Goal: Communication & Community: Answer question/provide support

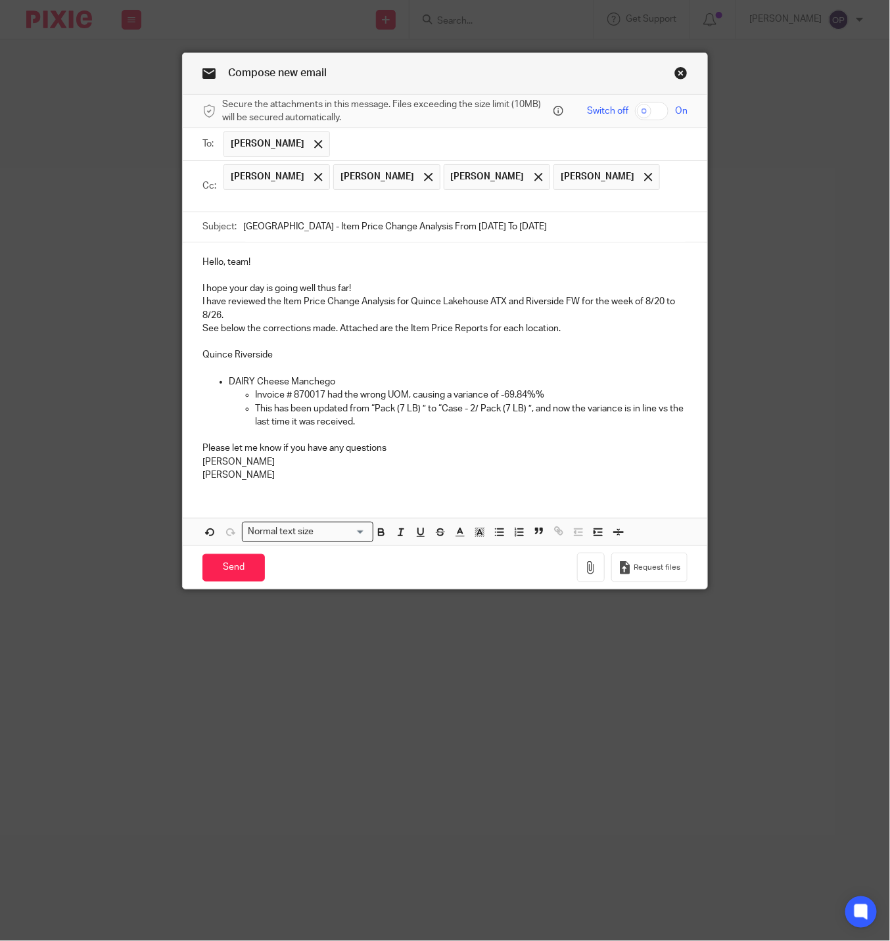
click at [383, 365] on p at bounding box center [444, 368] width 485 height 13
drag, startPoint x: 330, startPoint y: 384, endPoint x: 227, endPoint y: 375, distance: 103.0
click at [227, 375] on div "Hello, team! I hope your day is going well thus far! I have reviewed the Item P…" at bounding box center [445, 367] width 524 height 250
click at [277, 386] on p "DAIRY Cheese Manchego" at bounding box center [458, 381] width 459 height 13
drag, startPoint x: 319, startPoint y: 383, endPoint x: 223, endPoint y: 383, distance: 95.9
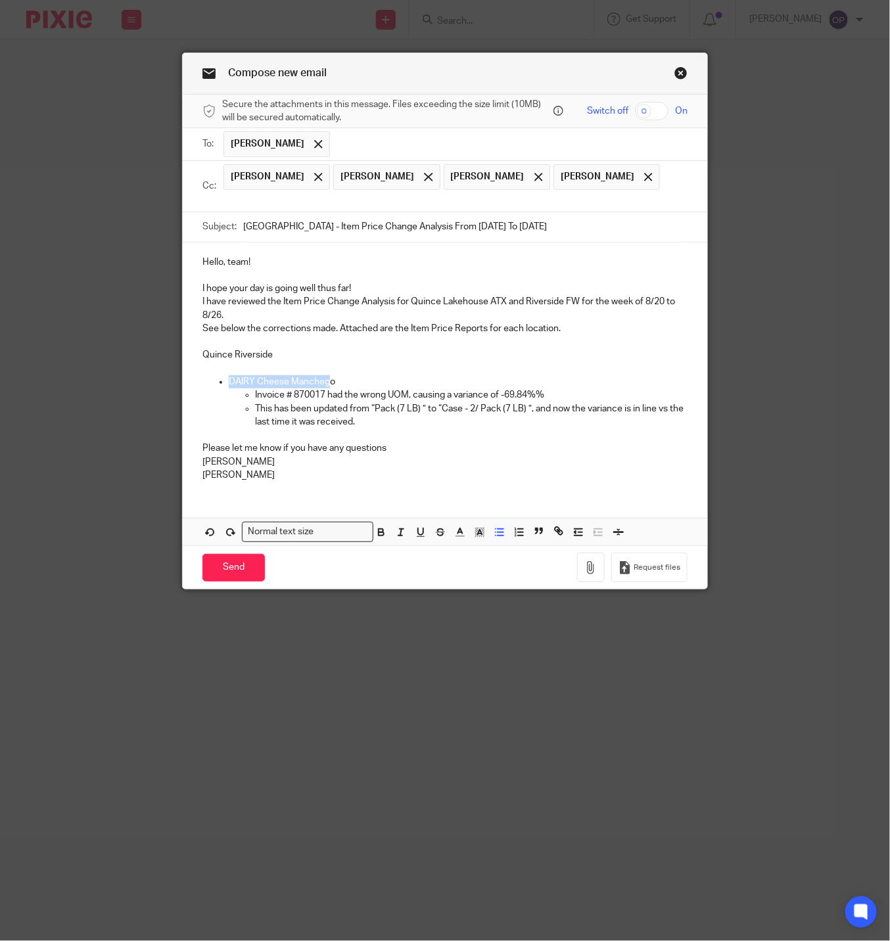
click at [229, 383] on p "DAIRY Cheese Manchego" at bounding box center [458, 381] width 459 height 13
paste div
click at [288, 396] on p "Invoice # 870017 had the wrong UOM, causing a variance of -69.84%%" at bounding box center [471, 394] width 432 height 13
